Goal: Transaction & Acquisition: Purchase product/service

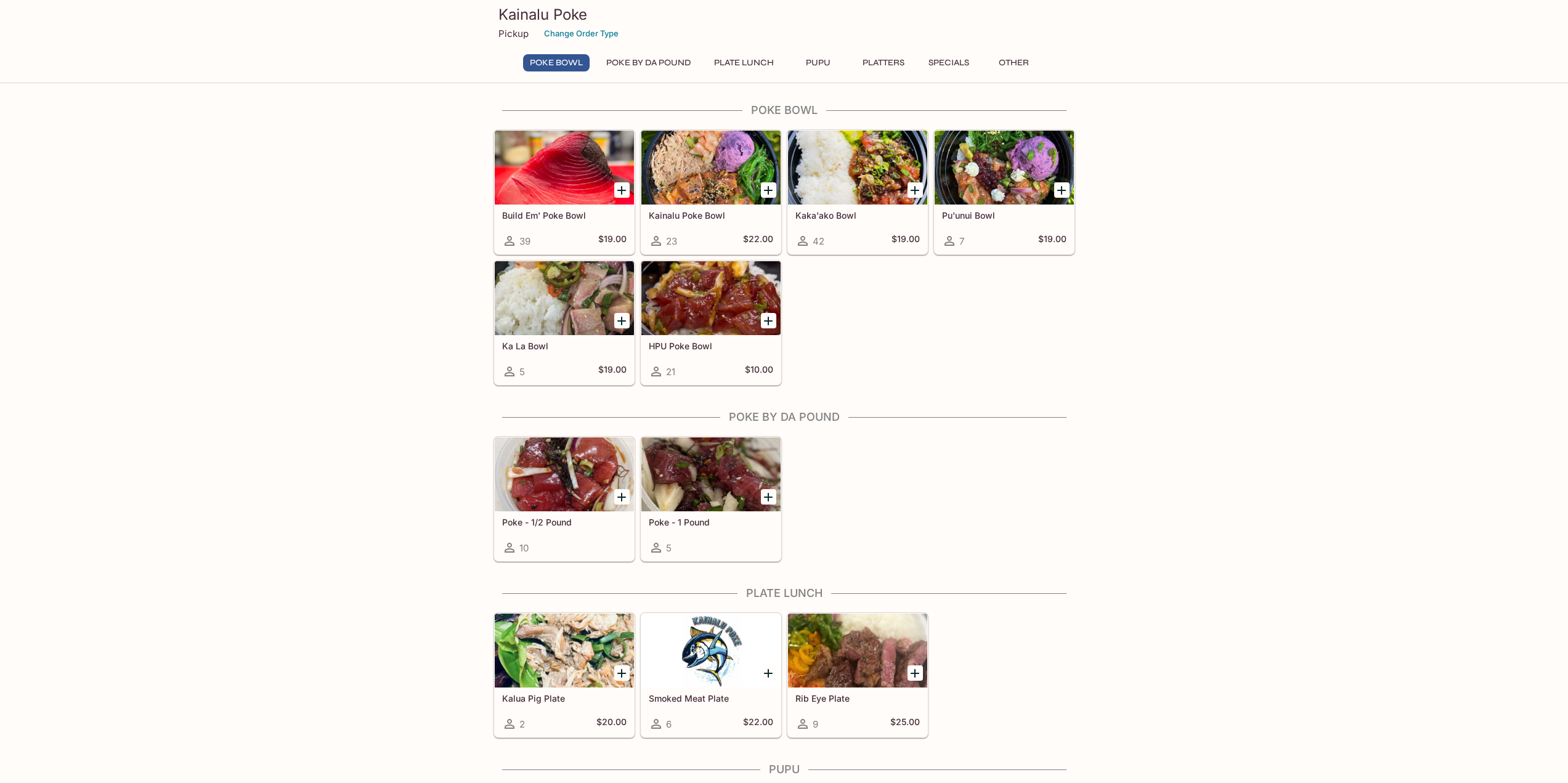
click at [717, 172] on div at bounding box center [711, 168] width 139 height 74
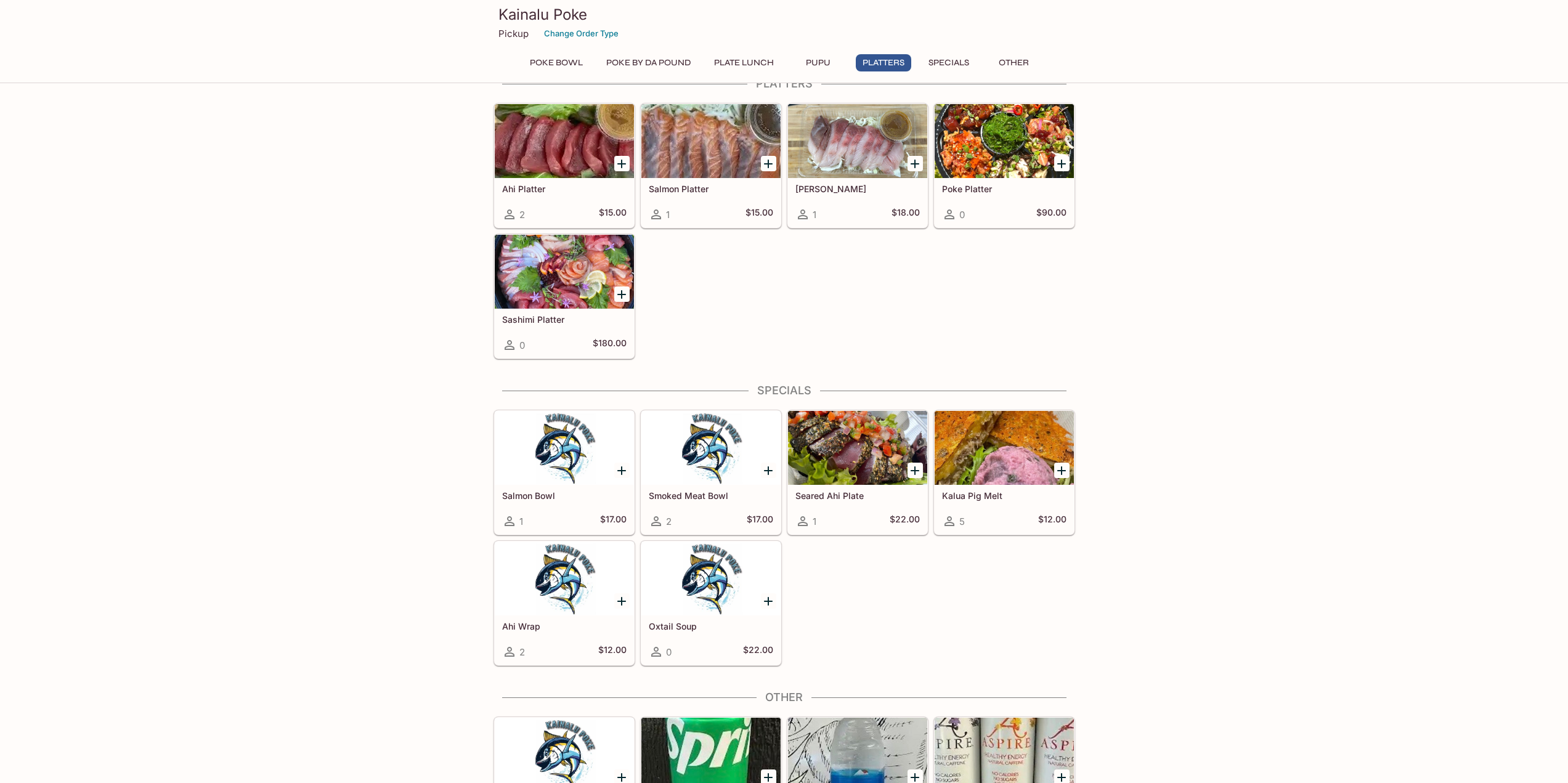
scroll to position [862, 0]
click at [866, 433] on div at bounding box center [858, 447] width 139 height 74
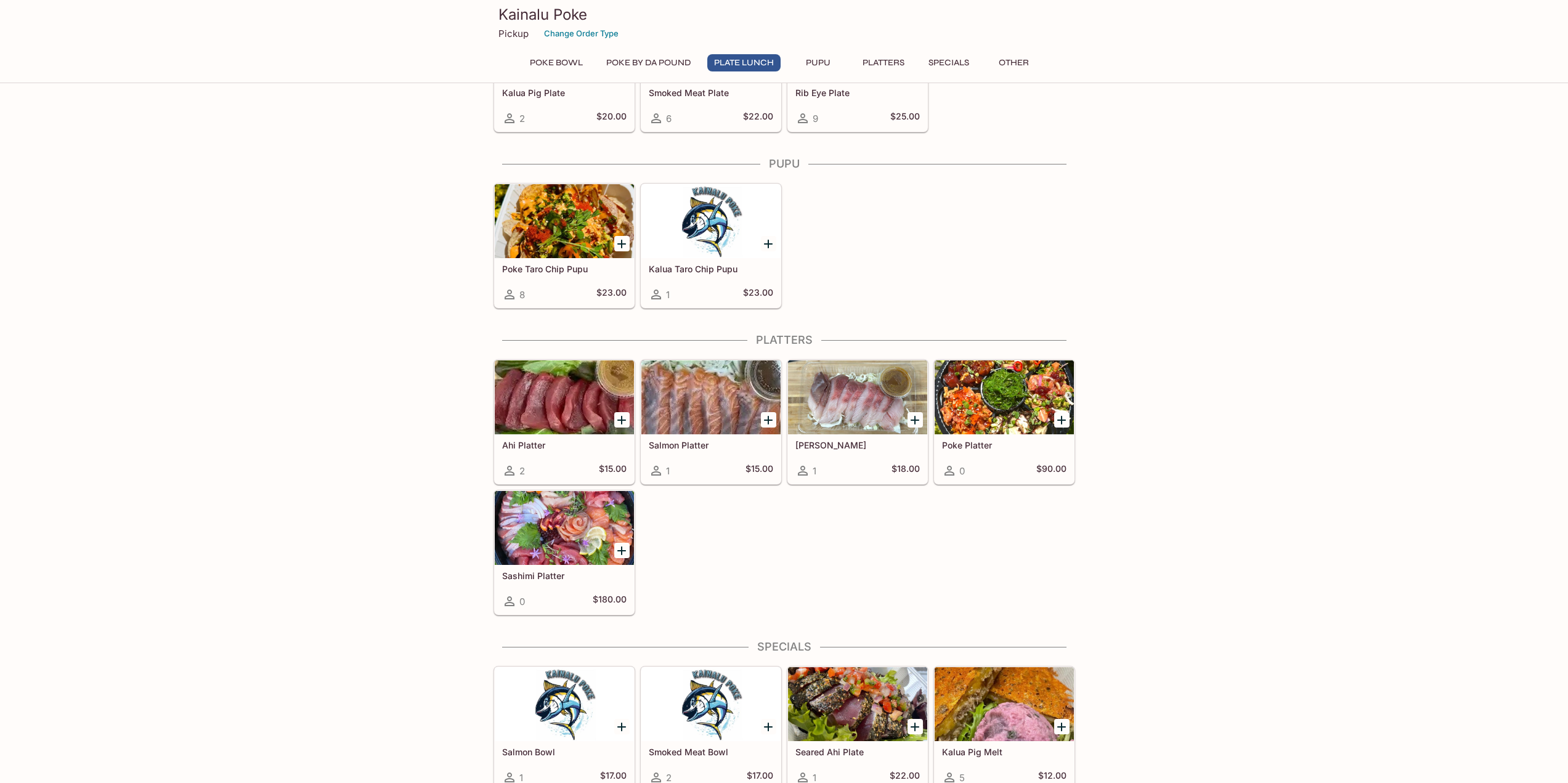
scroll to position [616, 0]
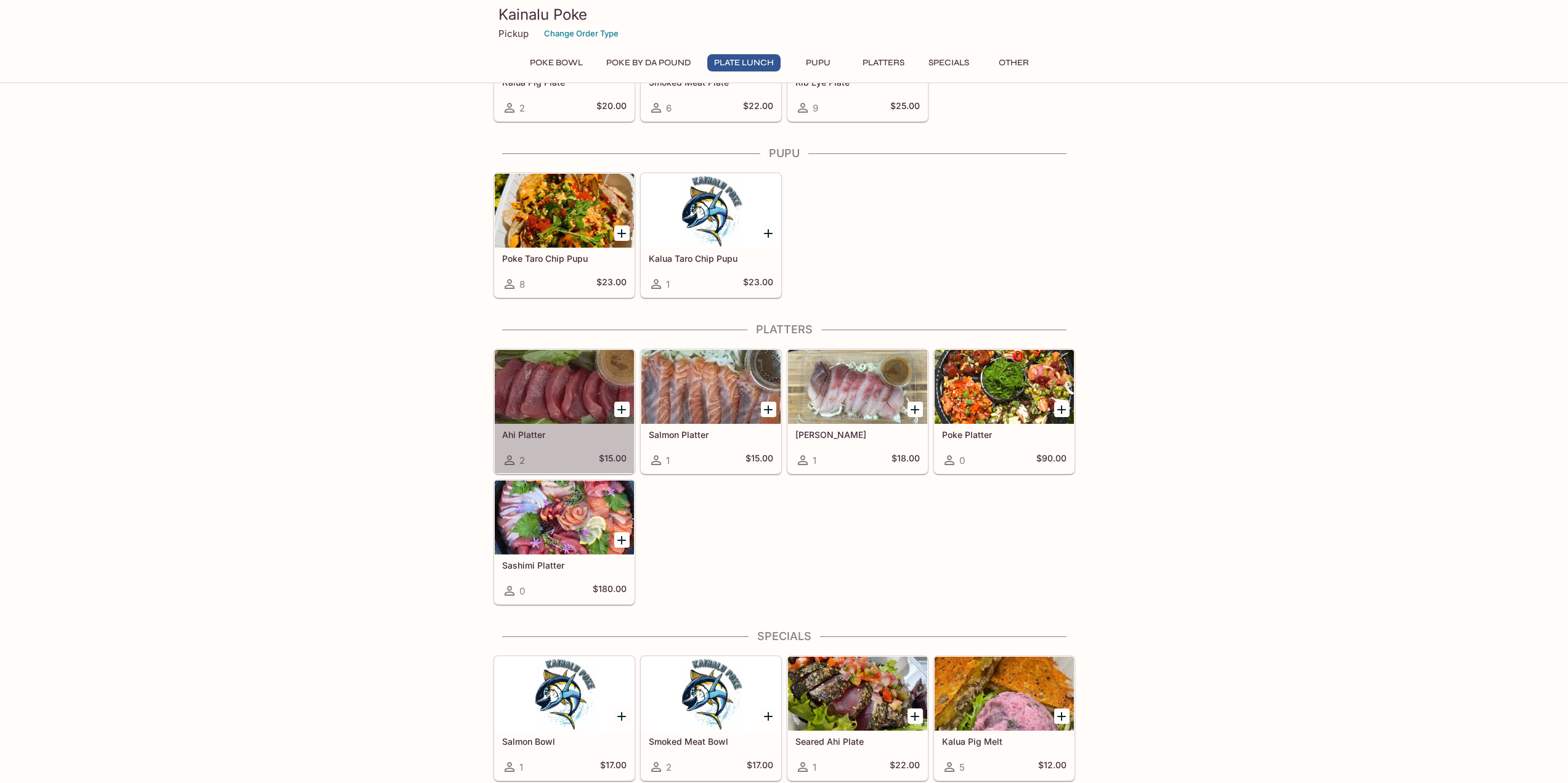
click at [590, 380] on div at bounding box center [565, 387] width 139 height 74
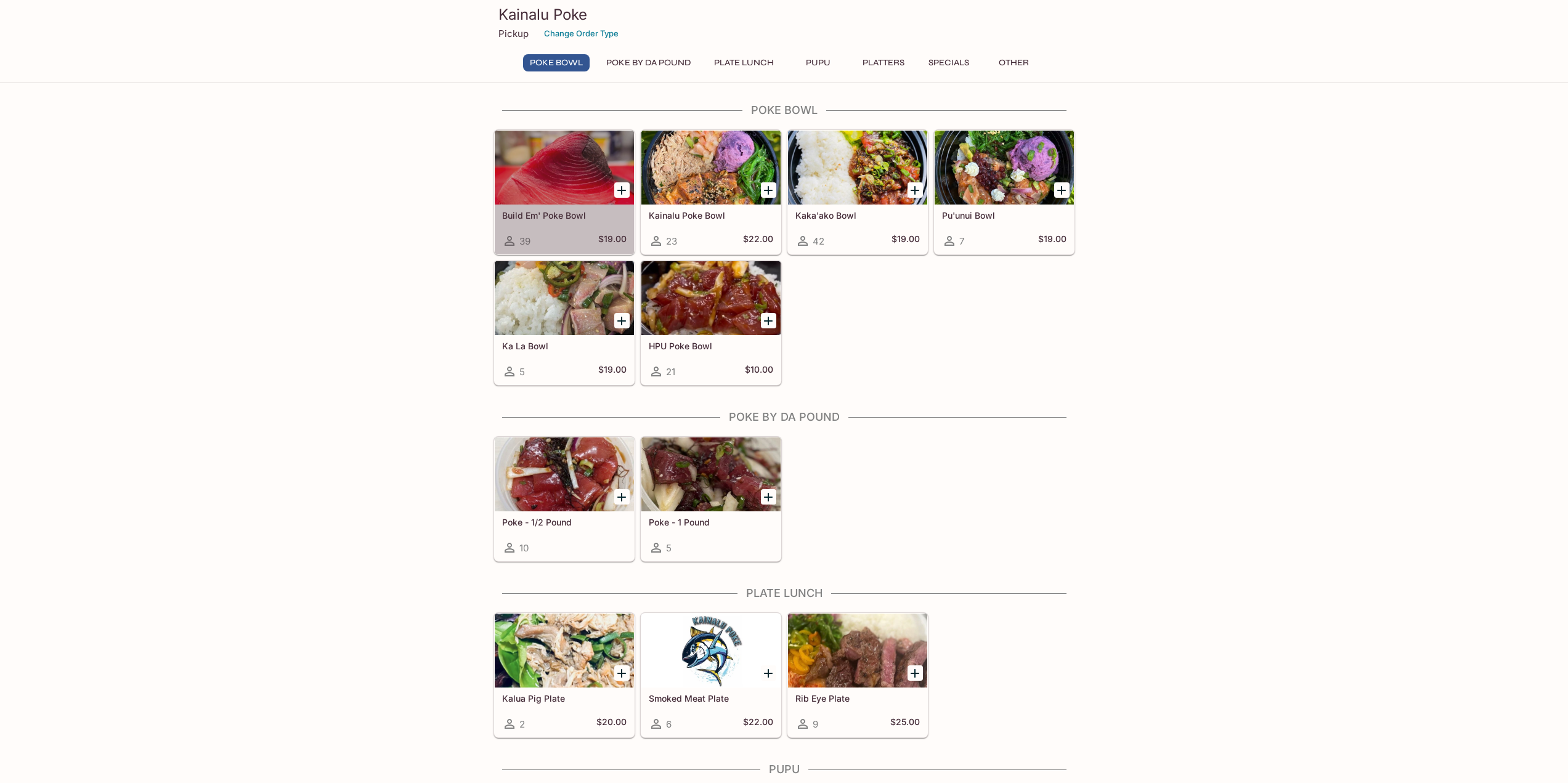
click at [545, 191] on div at bounding box center [565, 168] width 139 height 74
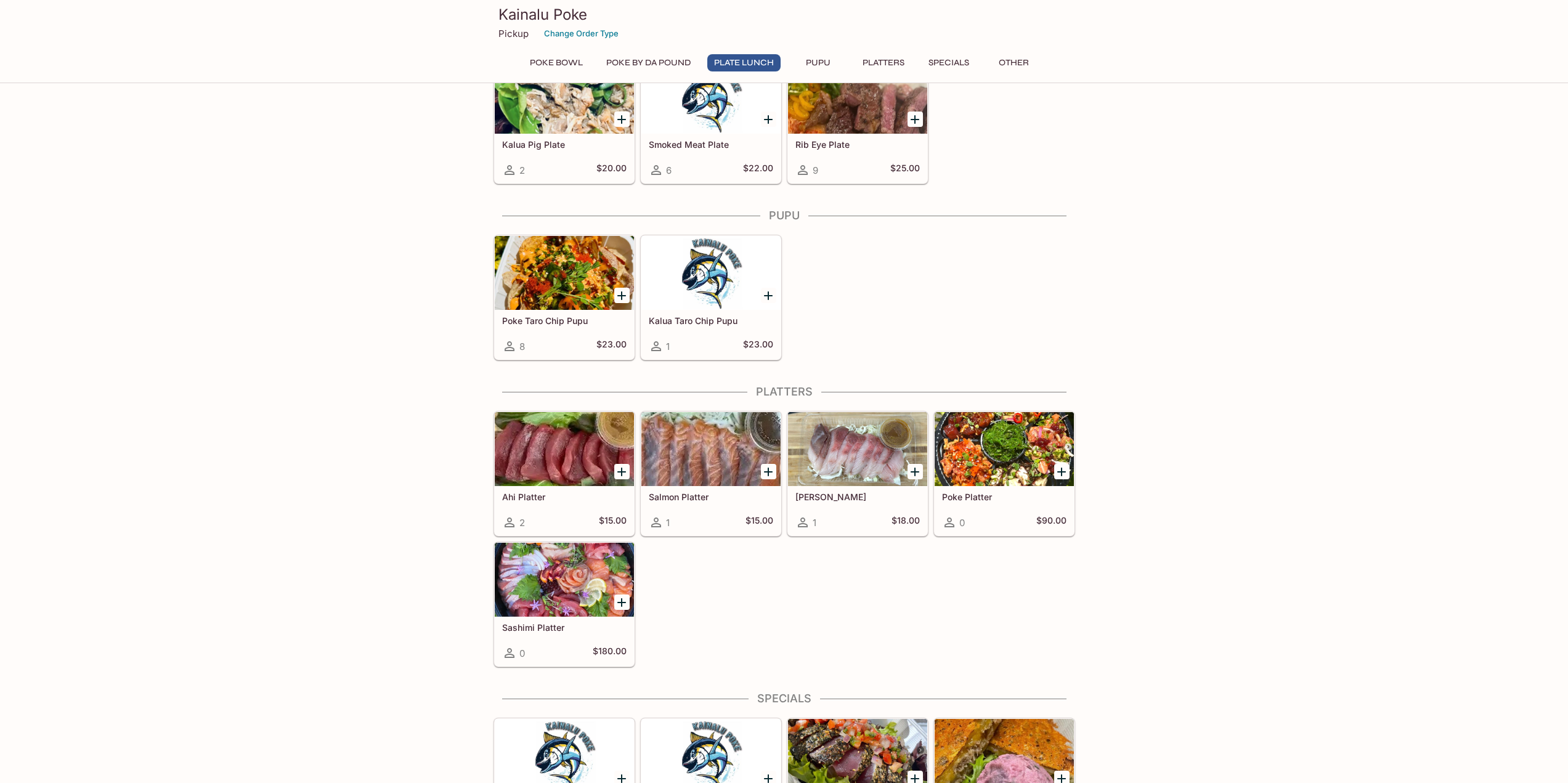
scroll to position [555, 0]
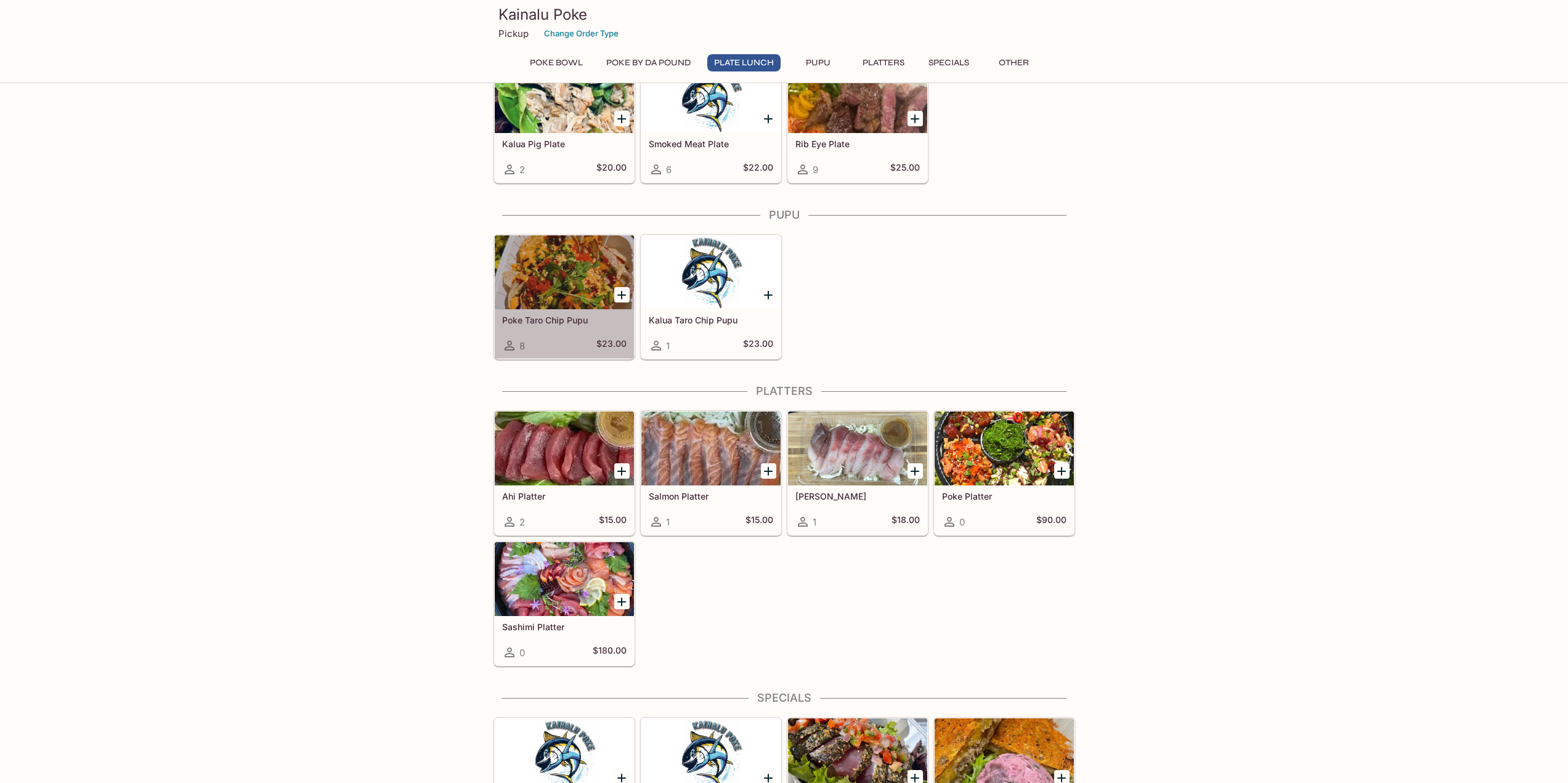
click at [573, 279] on div at bounding box center [565, 273] width 139 height 74
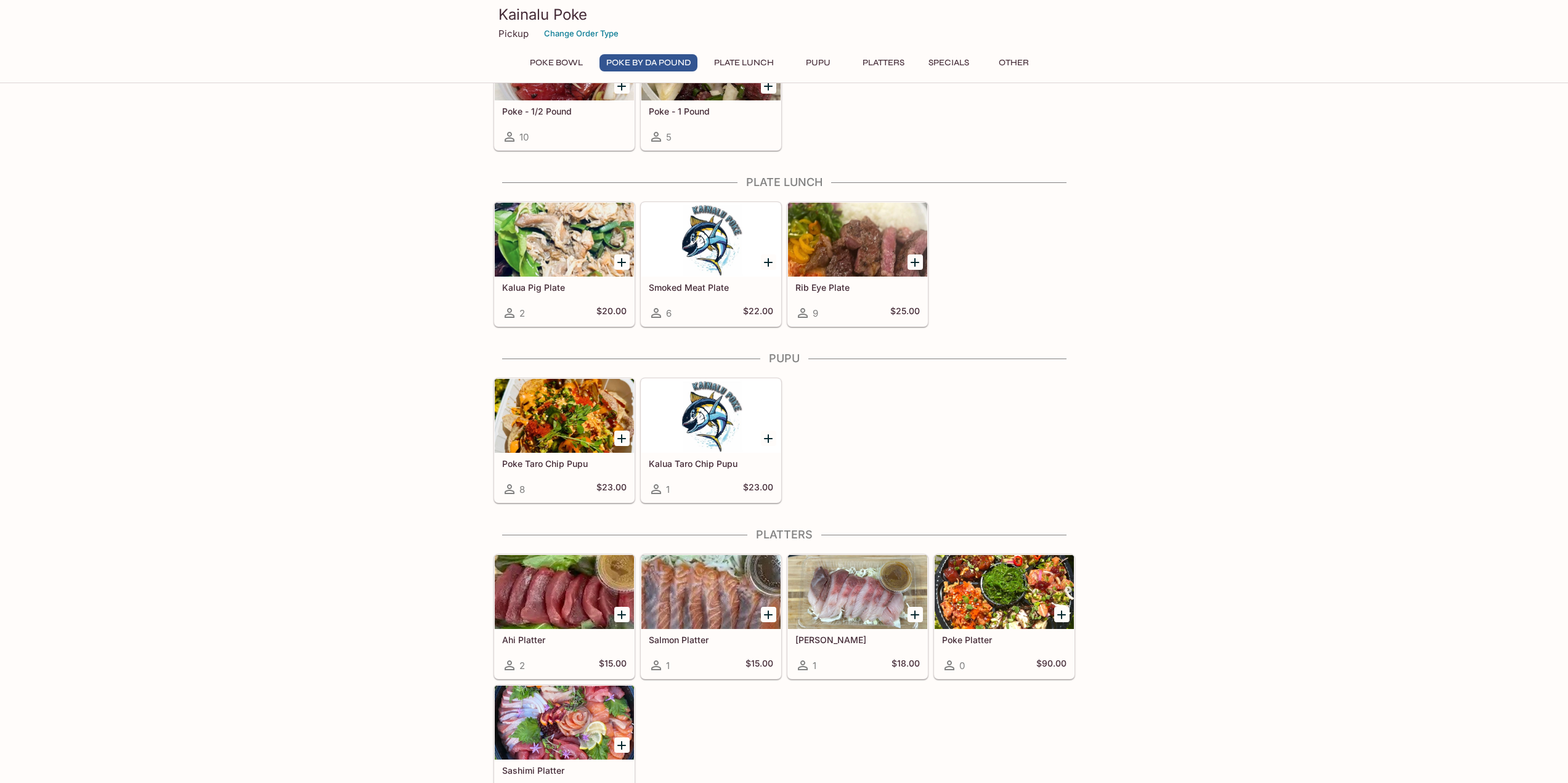
scroll to position [480, 0]
